Goal: Find contact information: Find contact information

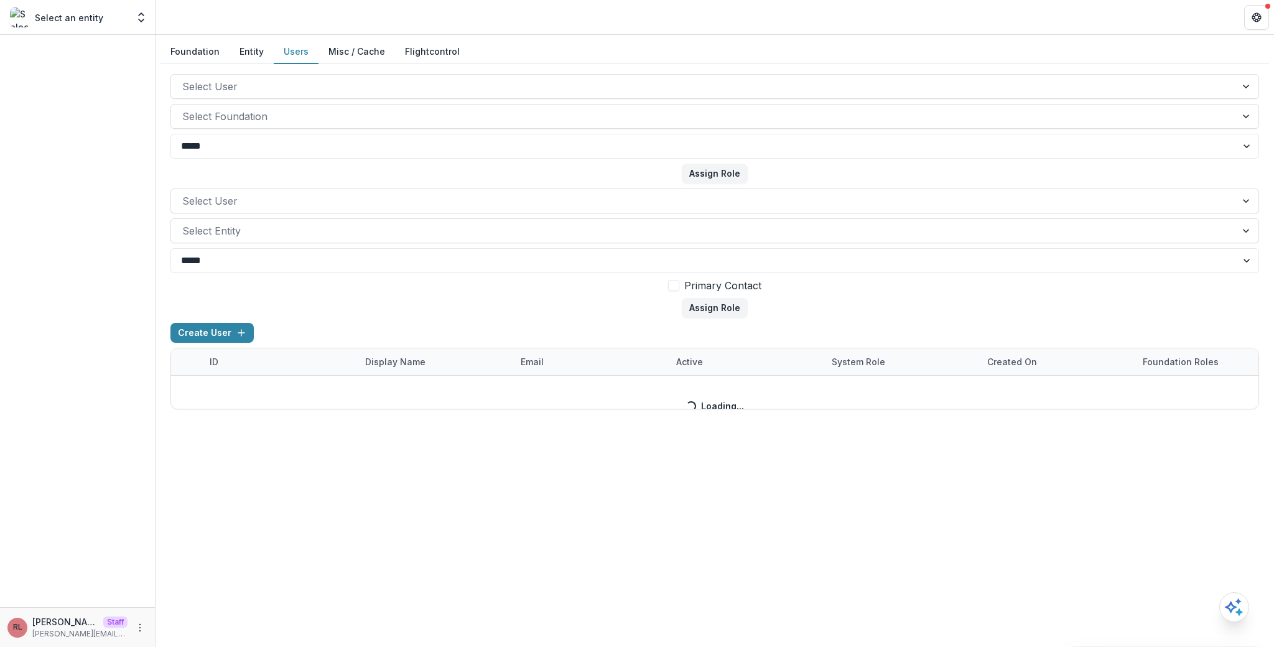
click at [285, 48] on button "Users" at bounding box center [296, 52] width 45 height 24
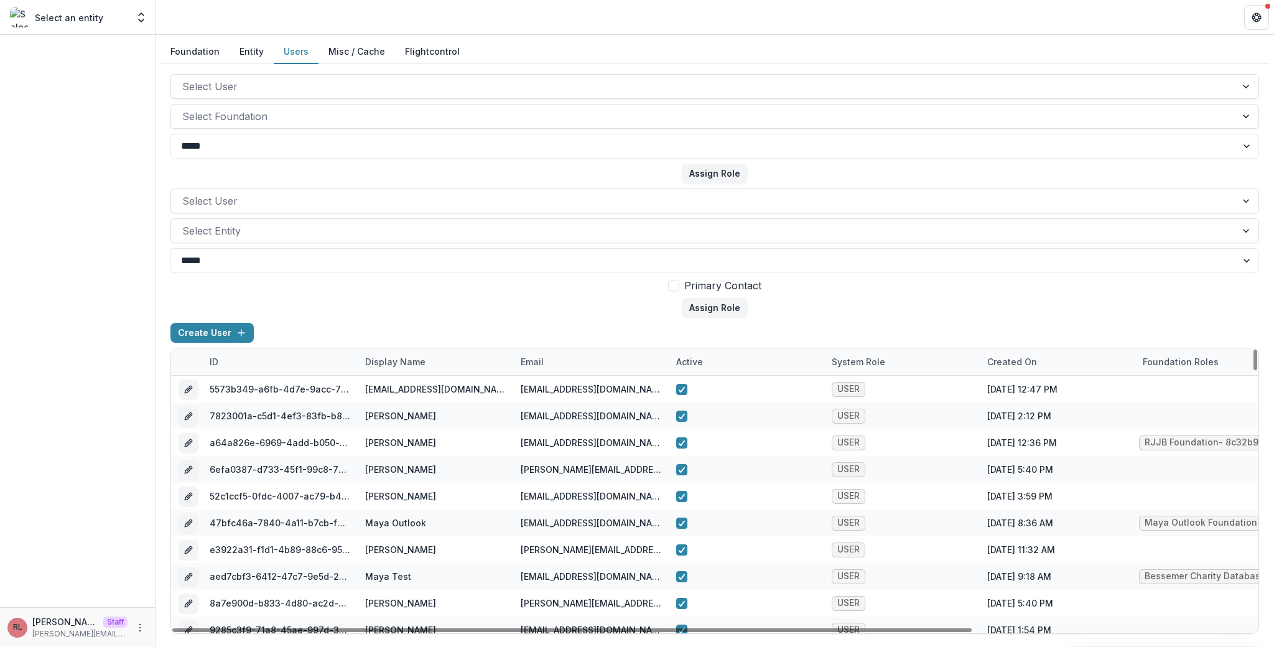
click at [557, 361] on div "email" at bounding box center [590, 361] width 155 height 27
click at [575, 396] on input at bounding box center [590, 390] width 149 height 20
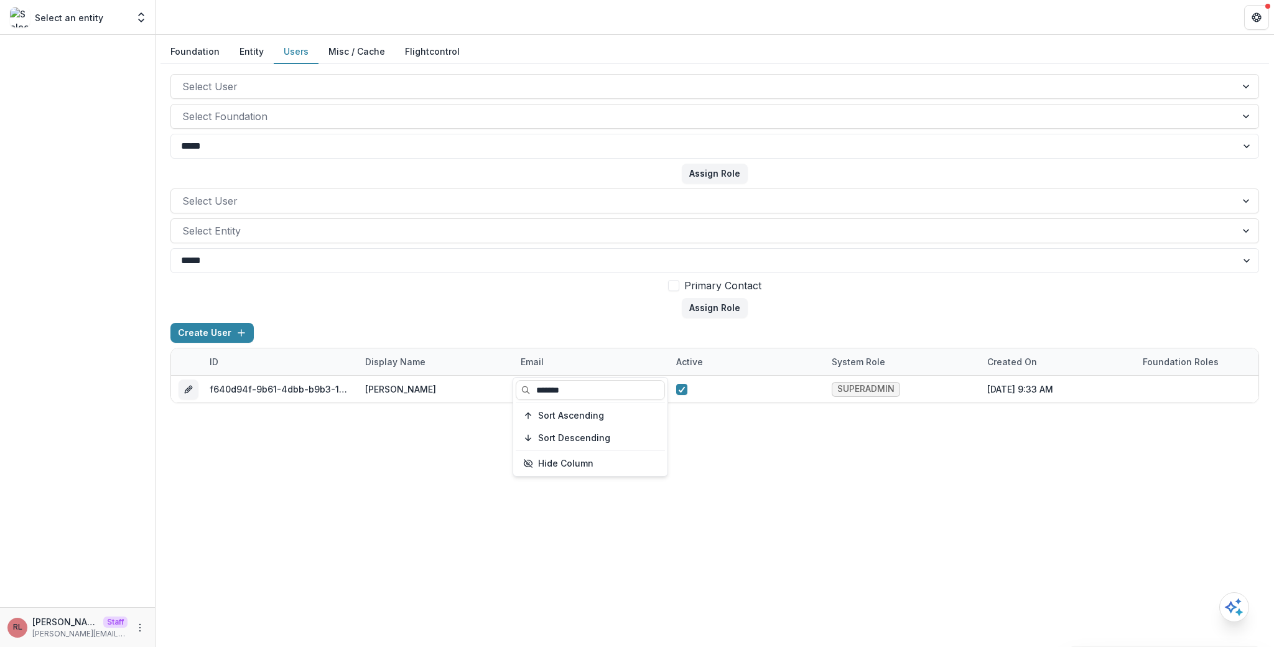
type input "*******"
click at [828, 506] on div "**********" at bounding box center [714, 341] width 1118 height 612
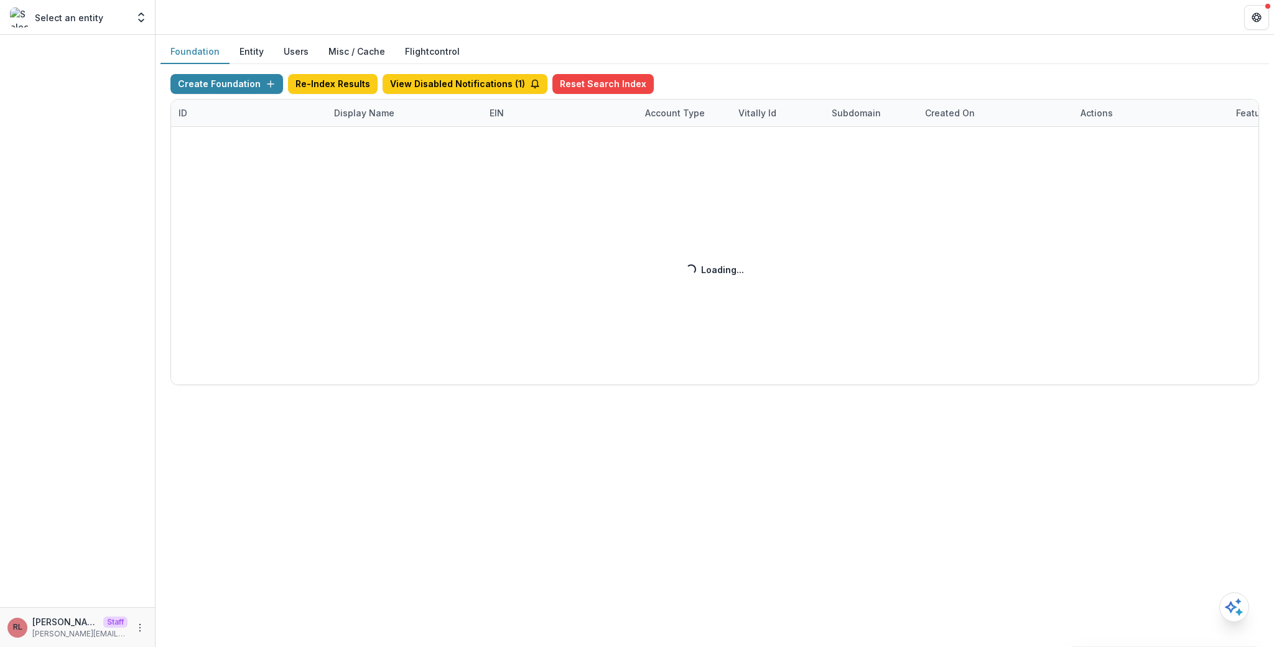
click at [361, 116] on div "Create Foundation Re-Index Results View Disabled Notifications ( 1 ) Reset Sear…" at bounding box center [714, 229] width 1088 height 311
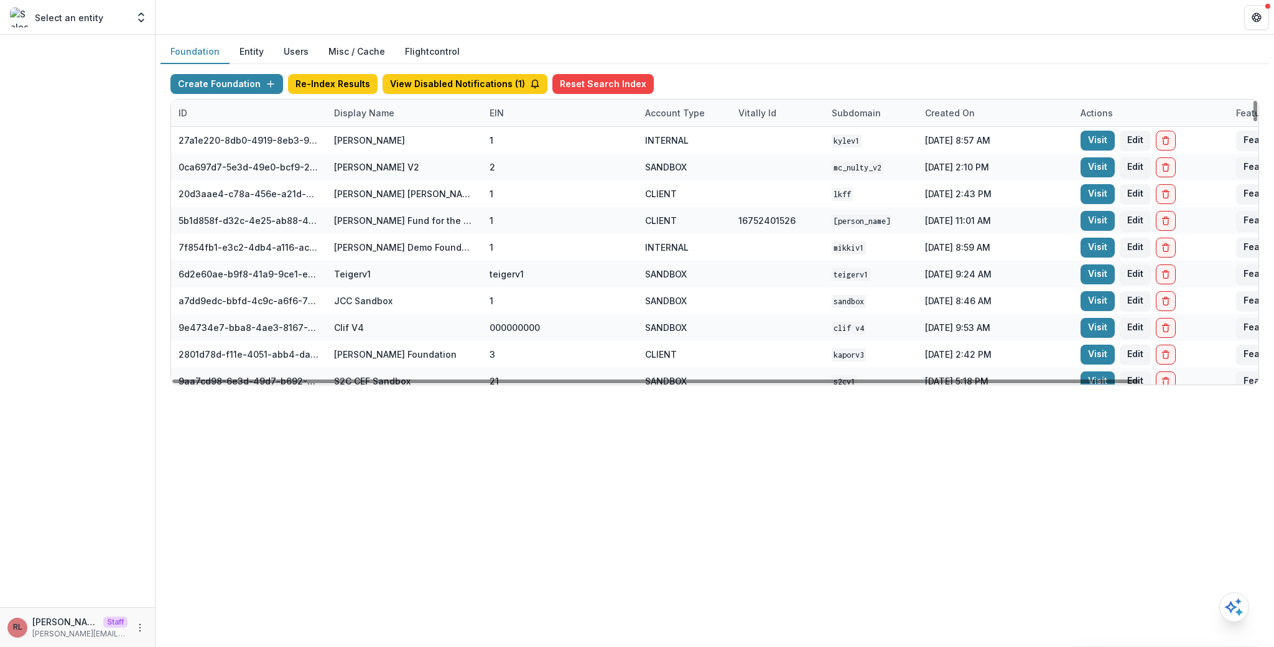
click at [361, 116] on div "Display Name" at bounding box center [364, 112] width 75 height 13
click at [381, 140] on input at bounding box center [403, 141] width 149 height 20
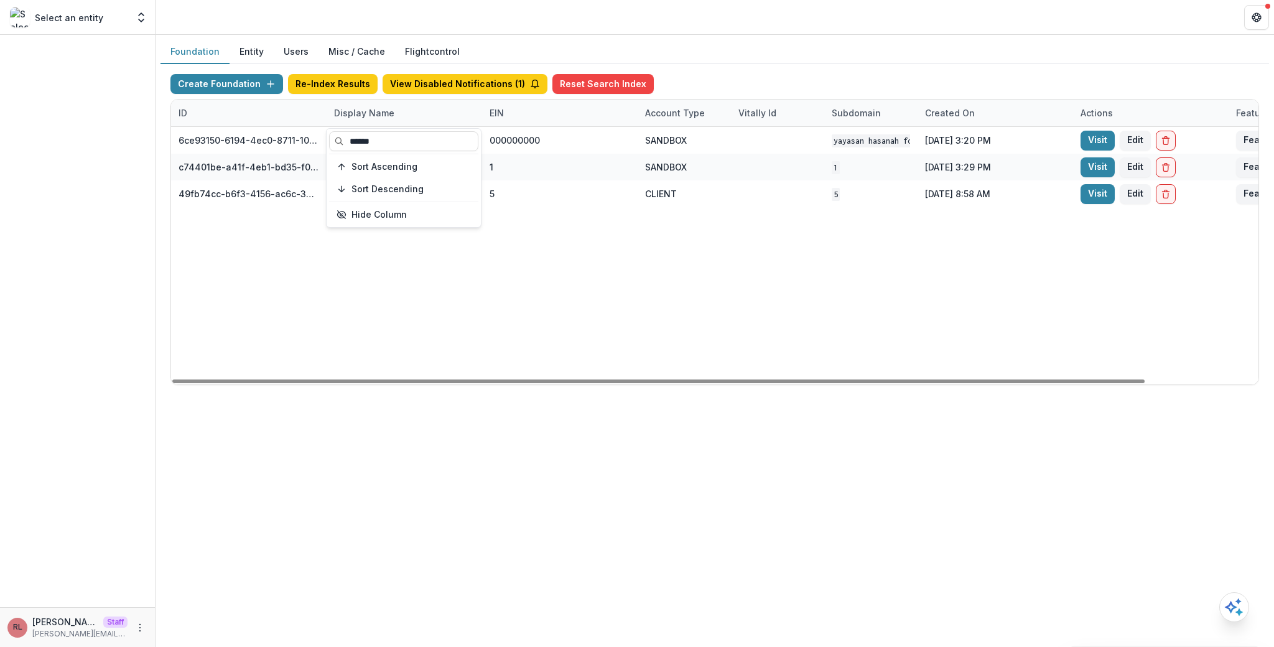
type input "******"
click at [788, 226] on div "6ce93150-6194-4ec0-8711-10eea11397ba Yayasan Hasanah Foundation v1 000000000 SA…" at bounding box center [777, 255] width 1213 height 257
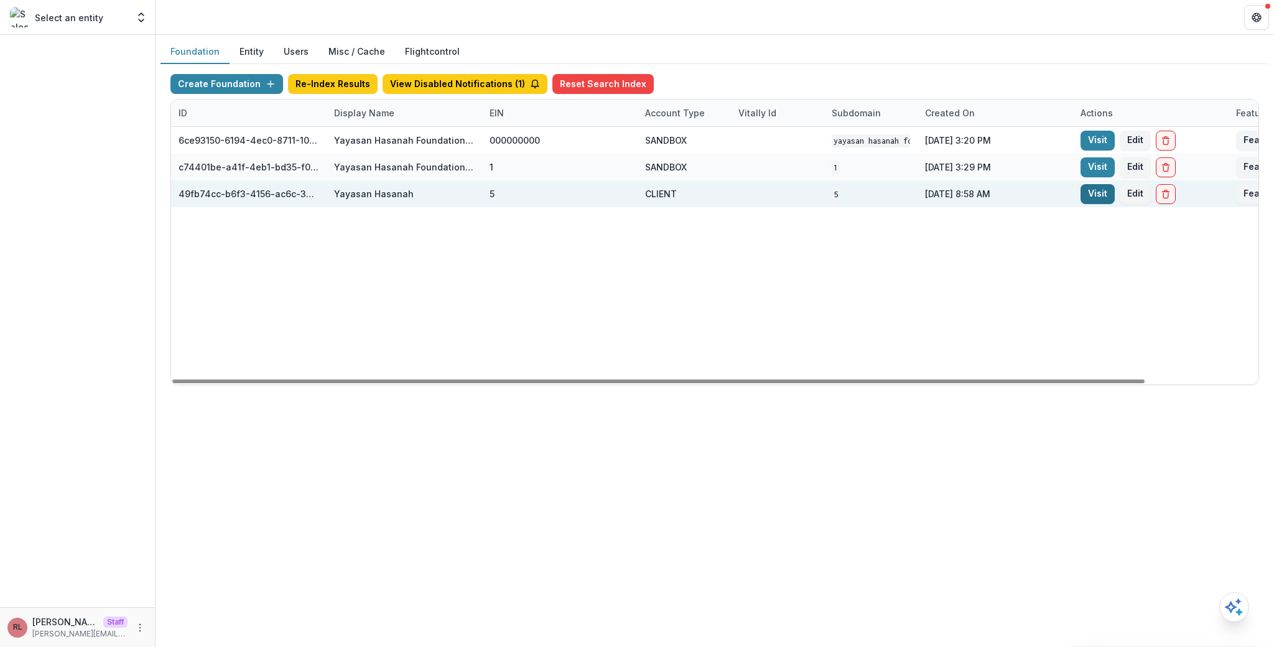
click at [1100, 202] on link "Visit" at bounding box center [1097, 194] width 34 height 20
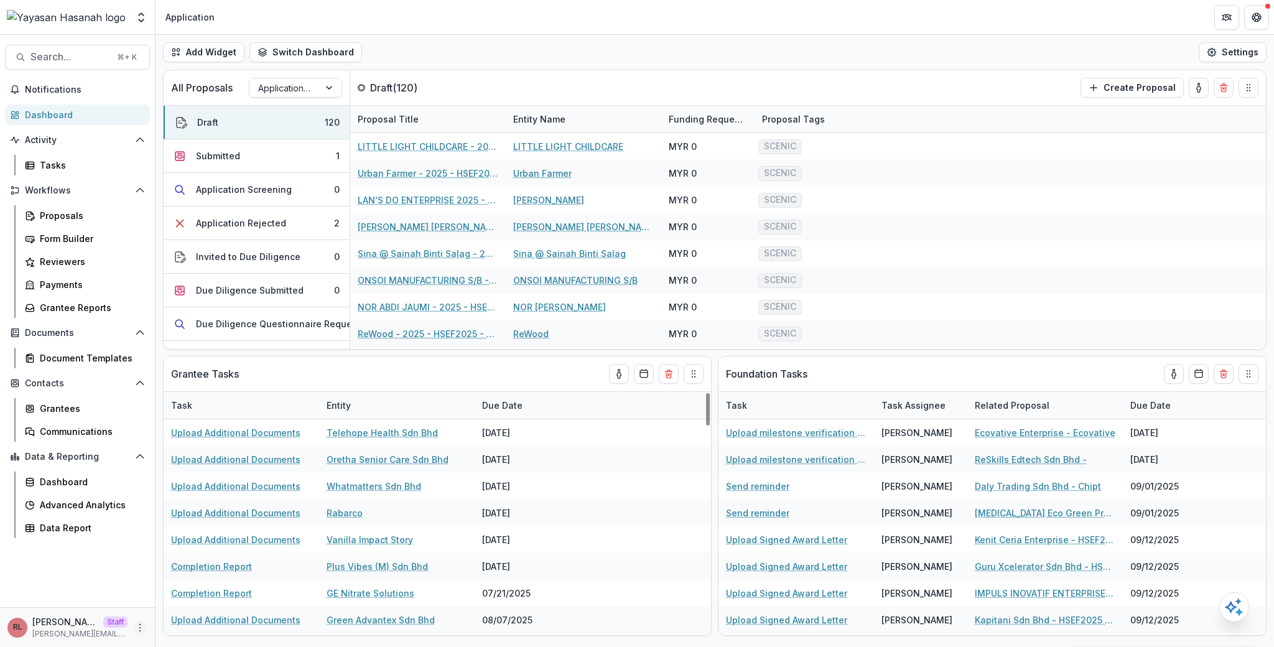
click at [132, 626] on button "More" at bounding box center [139, 627] width 15 height 15
click at [231, 600] on link "User Settings" at bounding box center [221, 601] width 133 height 21
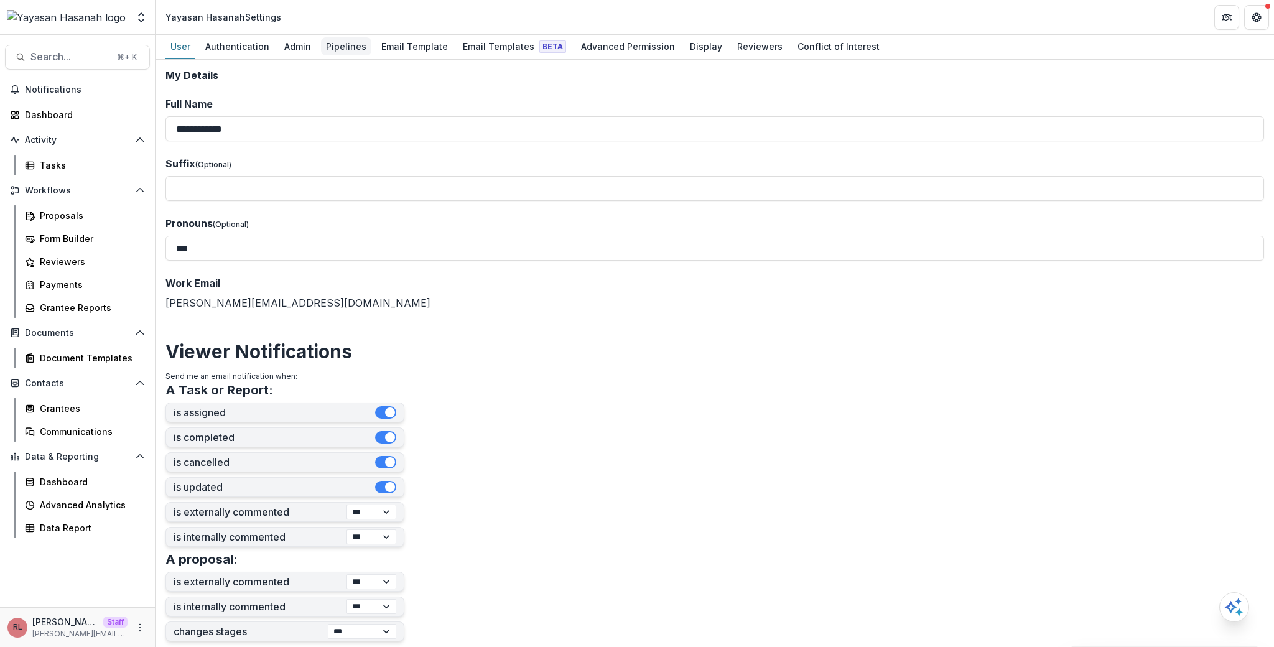
click at [321, 44] on div "Pipelines" at bounding box center [346, 46] width 50 height 18
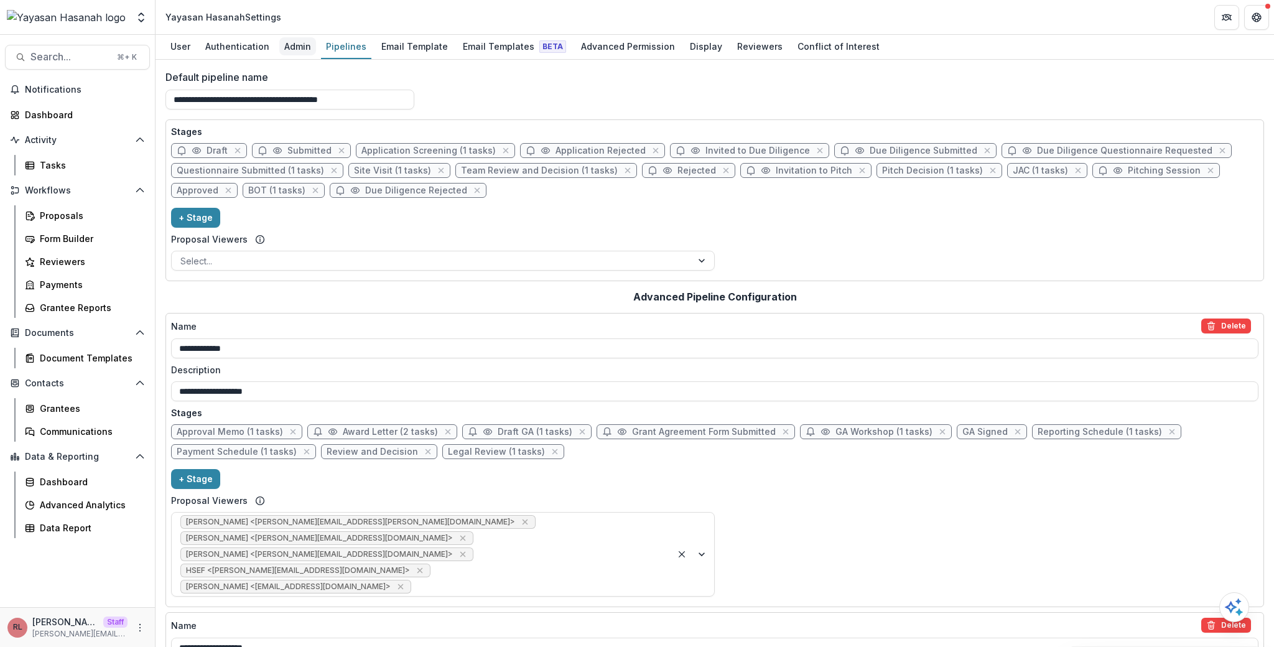
click at [297, 42] on div "Admin" at bounding box center [297, 46] width 37 height 18
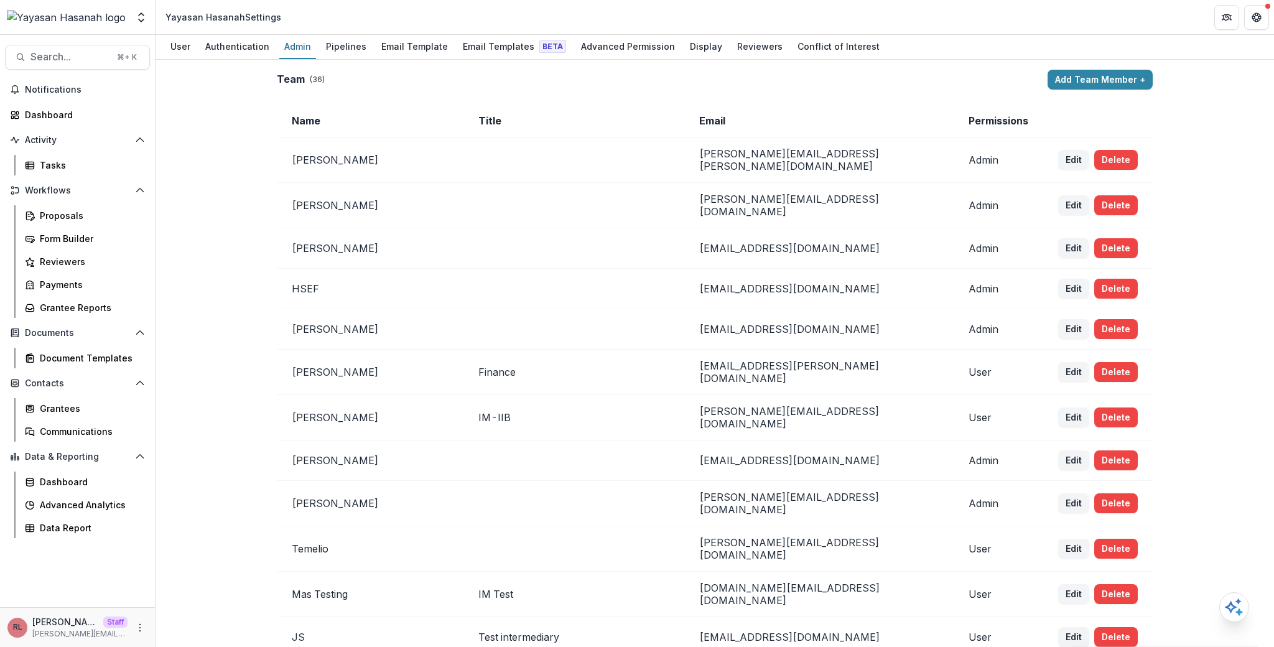
click at [737, 317] on td "wan.qistina@hasanah.org.my" at bounding box center [818, 329] width 269 height 40
copy td "wan.qistina@hasanah.org.my"
